Goal: Information Seeking & Learning: Find specific page/section

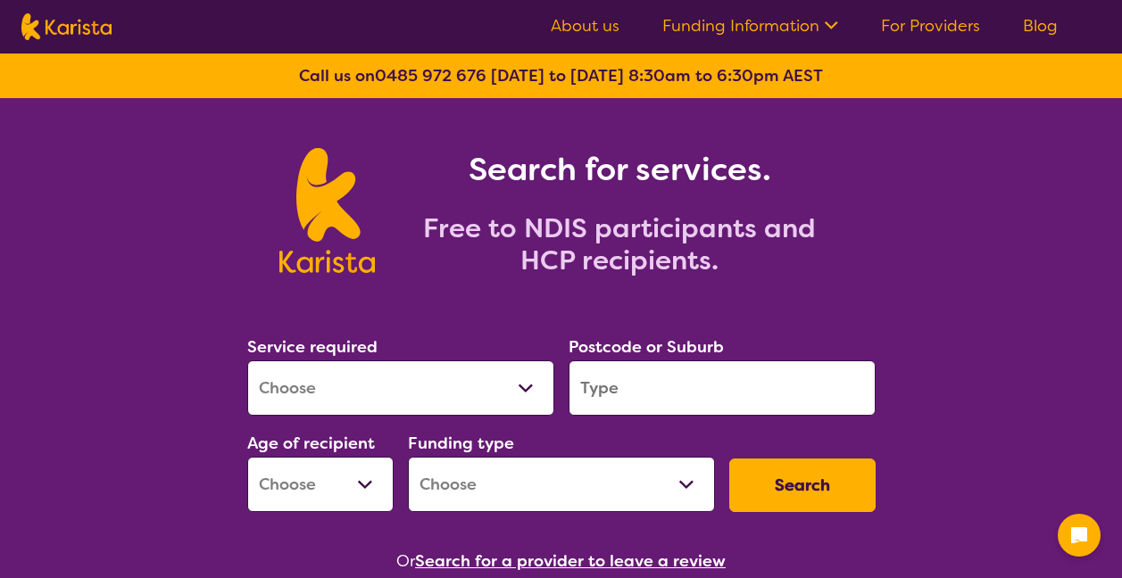
scroll to position [91, 0]
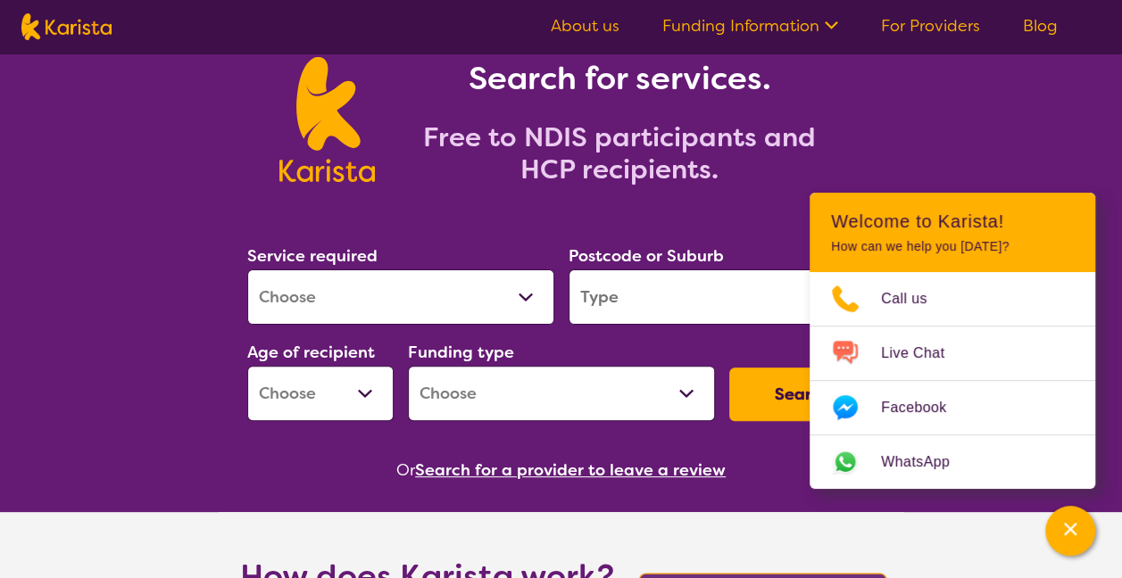
drag, startPoint x: 0, startPoint y: 0, endPoint x: 345, endPoint y: 293, distance: 452.1
click at [345, 293] on select "Allied Health Assistant Assessment ([MEDICAL_DATA] or [MEDICAL_DATA]) Behaviour…" at bounding box center [400, 297] width 307 height 55
select select "Dietitian"
click at [247, 270] on select "Allied Health Assistant Assessment ([MEDICAL_DATA] or [MEDICAL_DATA]) Behaviour…" at bounding box center [400, 297] width 307 height 55
click at [671, 286] on input "search" at bounding box center [722, 297] width 307 height 55
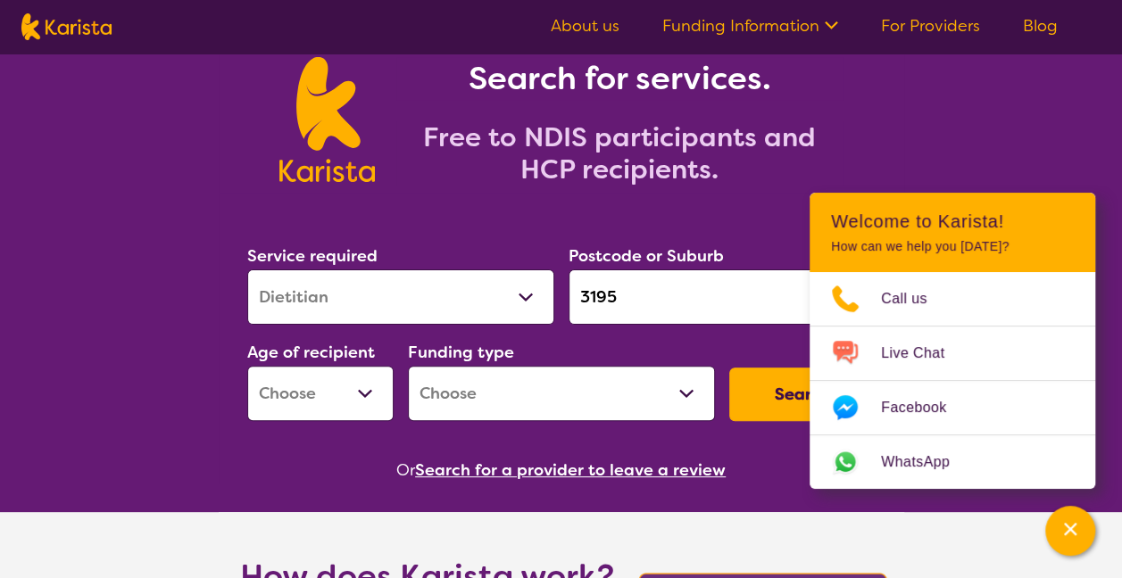
type input "3195"
click at [729, 368] on button "Search" at bounding box center [802, 395] width 146 height 54
click at [352, 398] on select "Early Childhood - 0 to 9 Child - 10 to 11 Adolescent - 12 to 17 Adult - 18 to 6…" at bounding box center [320, 393] width 146 height 55
select select "AS"
click at [247, 366] on select "Early Childhood - 0 to 9 Child - 10 to 11 Adolescent - 12 to 17 Adult - 18 to 6…" at bounding box center [320, 393] width 146 height 55
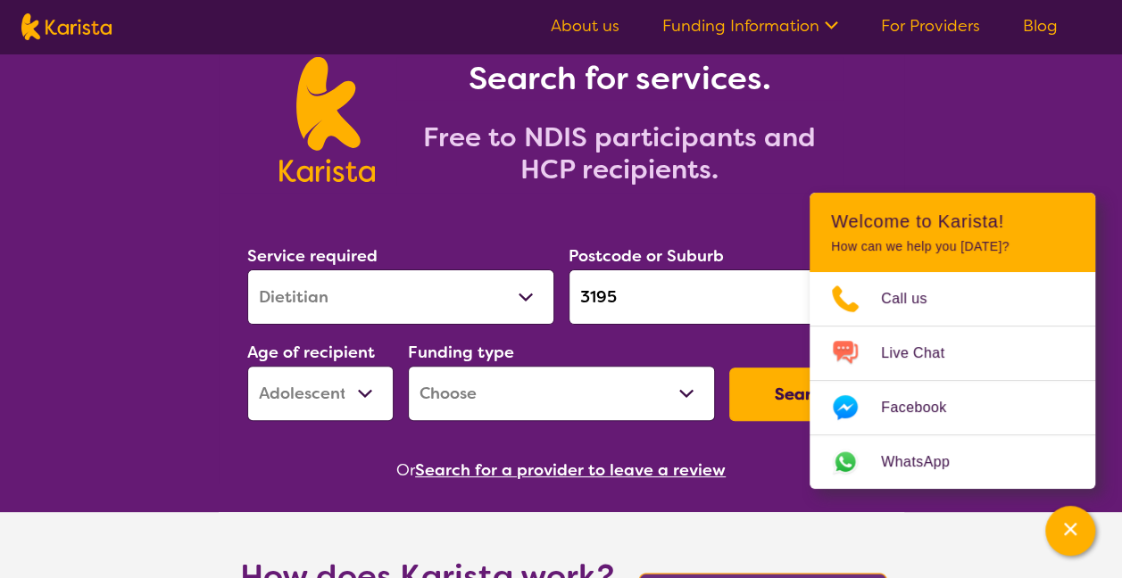
click at [500, 398] on select "Home Care Package (HCP) National Disability Insurance Scheme (NDIS) I don't know" at bounding box center [561, 393] width 307 height 55
select select "NDIS"
click at [408, 366] on select "Home Care Package (HCP) National Disability Insurance Scheme (NDIS) I don't know" at bounding box center [561, 393] width 307 height 55
click at [782, 393] on button "Search" at bounding box center [802, 395] width 146 height 54
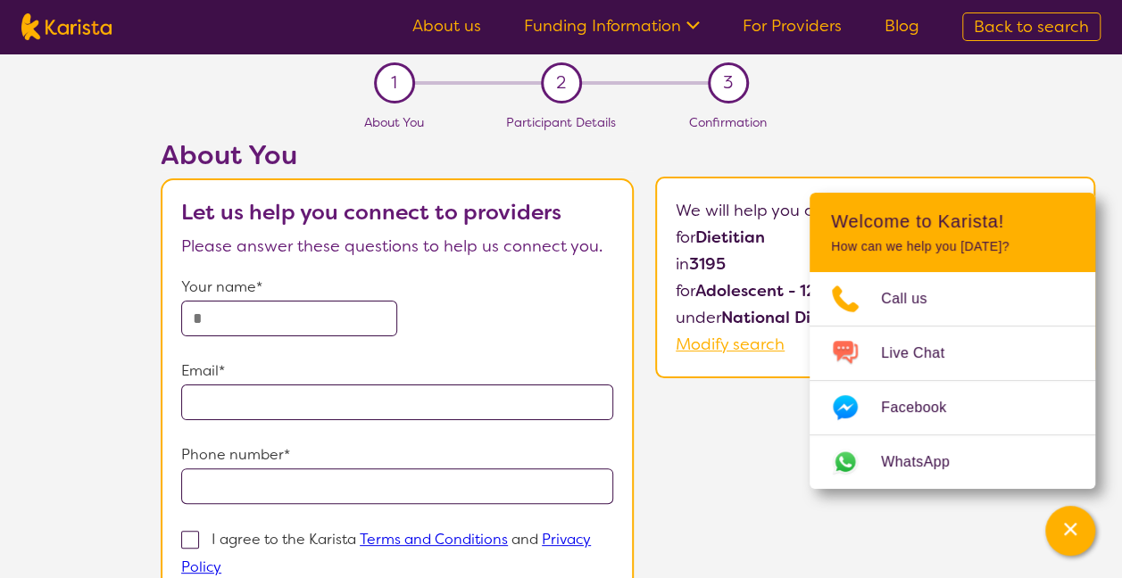
click at [100, 25] on img at bounding box center [66, 26] width 90 height 27
select select "Dietitian"
select select "AS"
select select "NDIS"
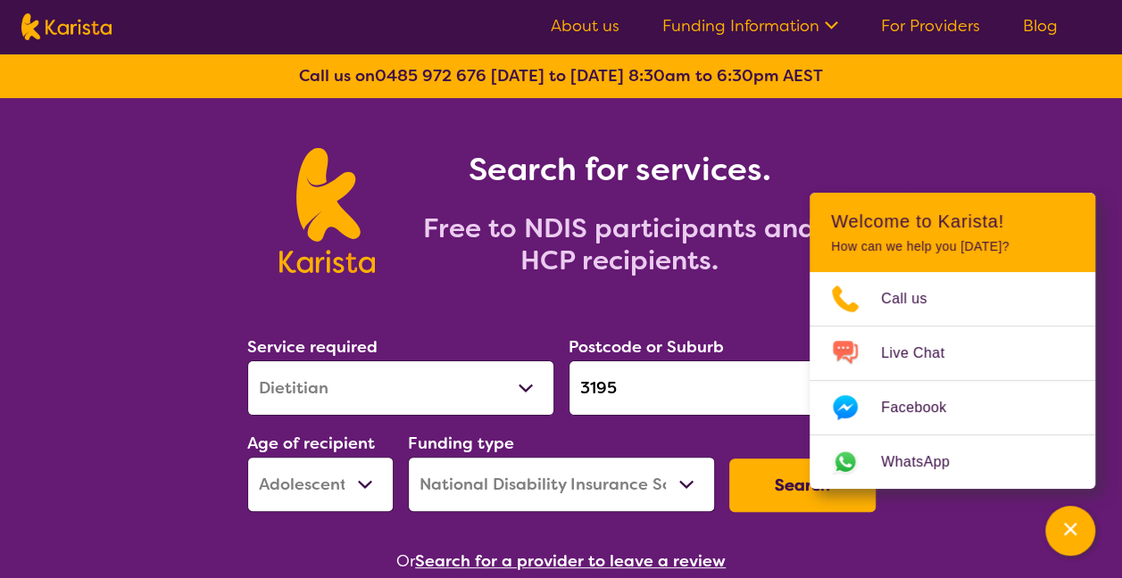
click at [593, 23] on link "About us" at bounding box center [585, 25] width 69 height 21
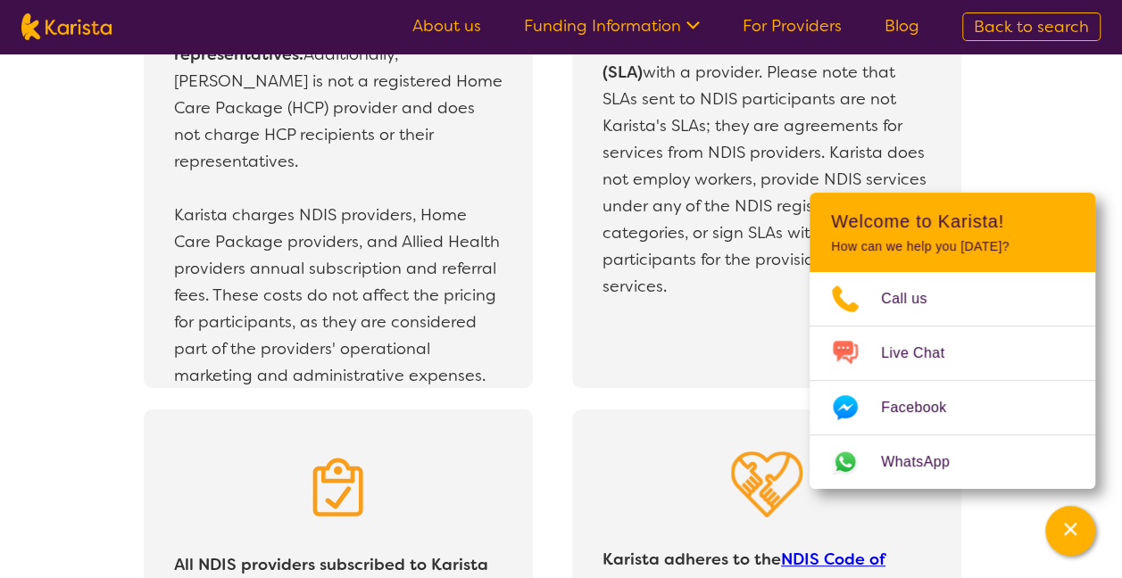
scroll to position [3346, 0]
click at [521, 339] on div "Karista is not an NDIS provider and does not charge NDIS participants or their …" at bounding box center [338, 117] width 389 height 543
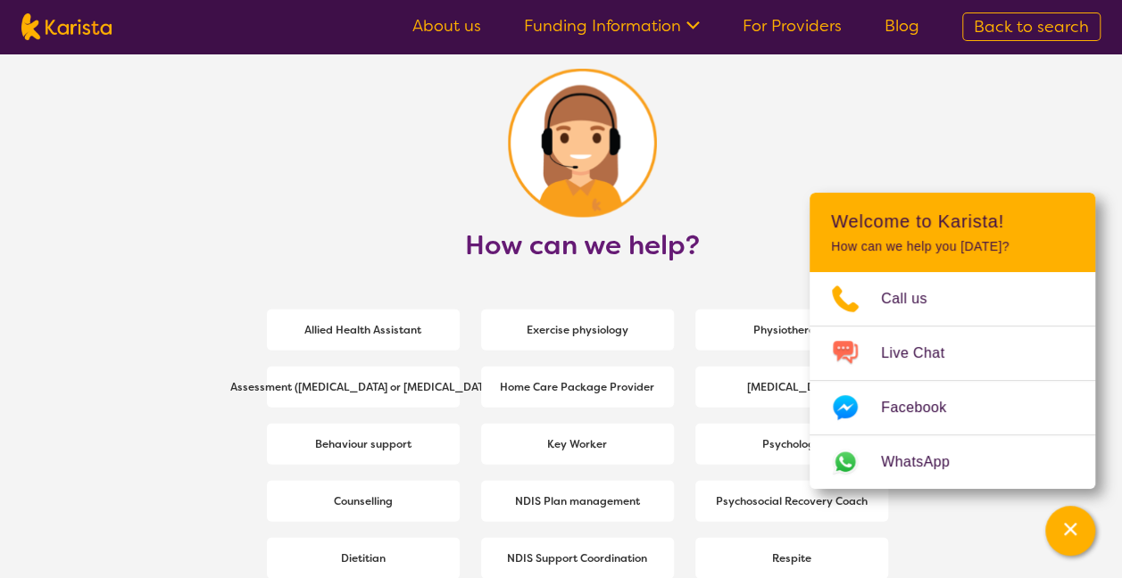
scroll to position [2193, 0]
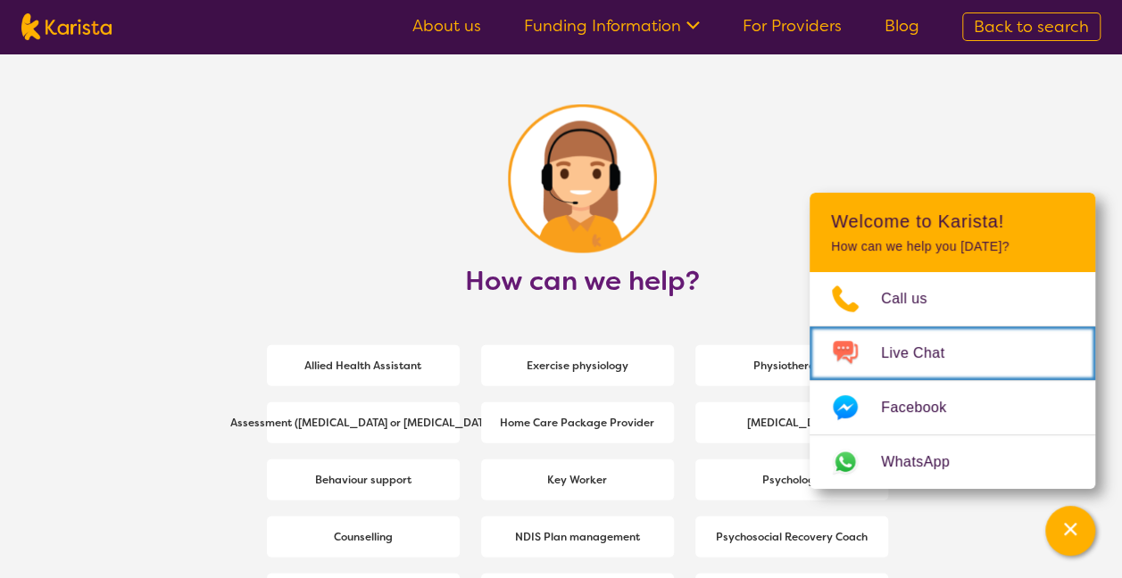
click at [910, 344] on span "Live Chat" at bounding box center [923, 353] width 85 height 27
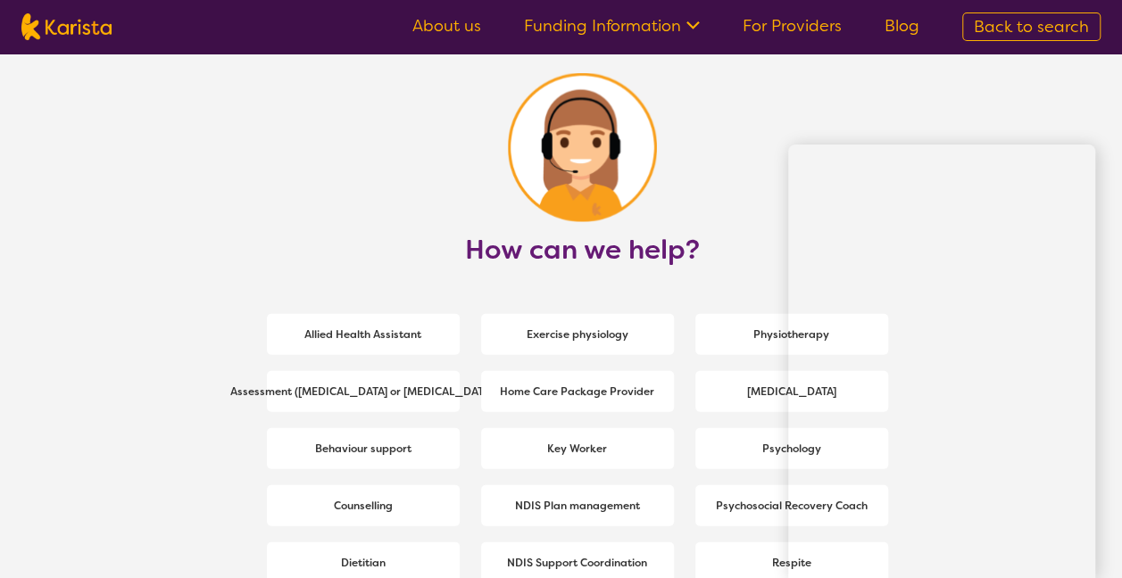
scroll to position [2223, 0]
